Goal: Task Accomplishment & Management: Complete application form

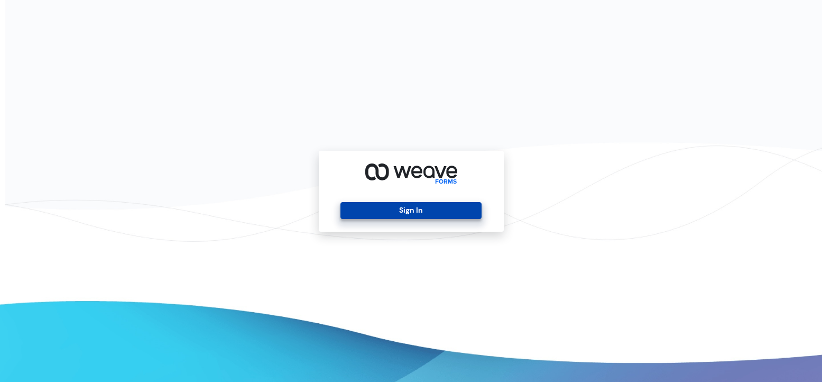
click at [406, 211] on button "Sign In" at bounding box center [410, 210] width 141 height 17
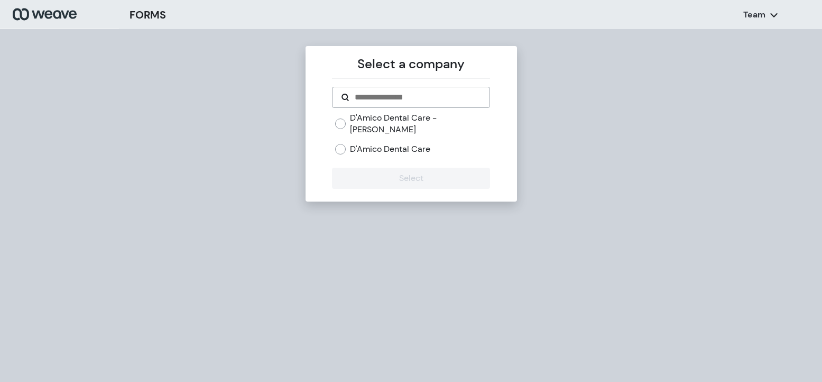
click at [346, 143] on div "D'Amico Dental Care" at bounding box center [412, 149] width 155 height 12
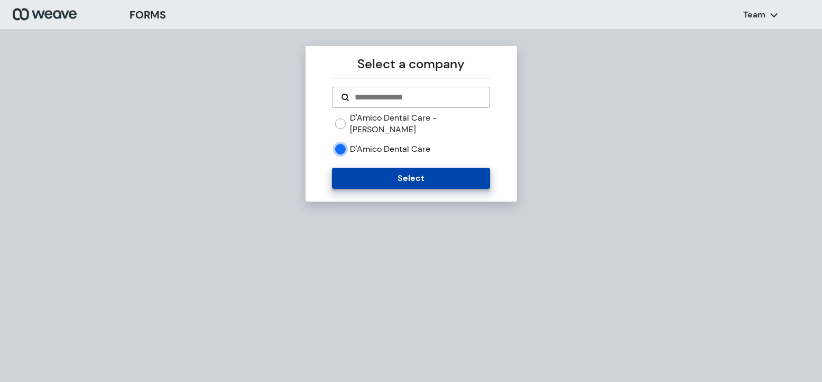
click at [365, 171] on button "Select" at bounding box center [411, 178] width 158 height 21
